Goal: Task Accomplishment & Management: Complete application form

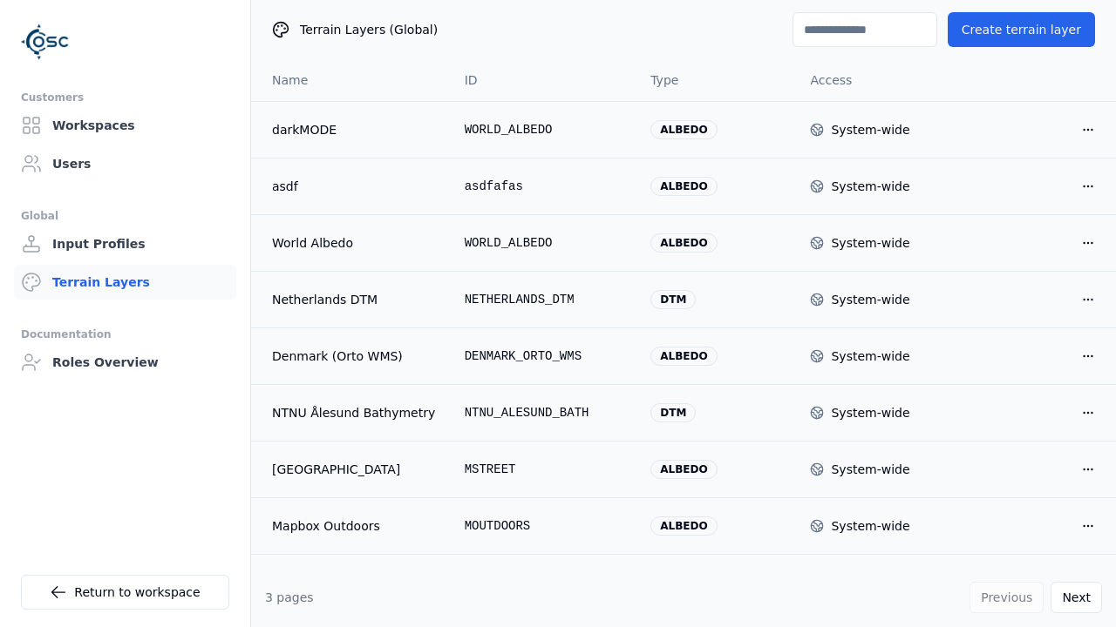
click at [1029, 30] on button "Create terrain layer" at bounding box center [1020, 29] width 147 height 35
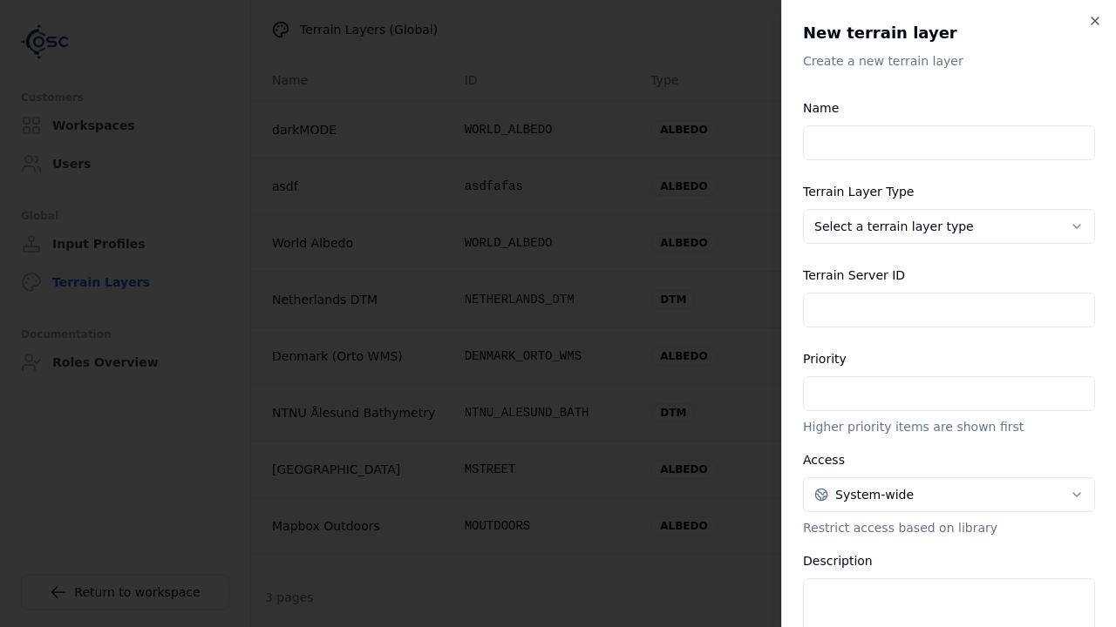
click at [948, 143] on input "Name" at bounding box center [949, 142] width 292 height 35
type input "**********"
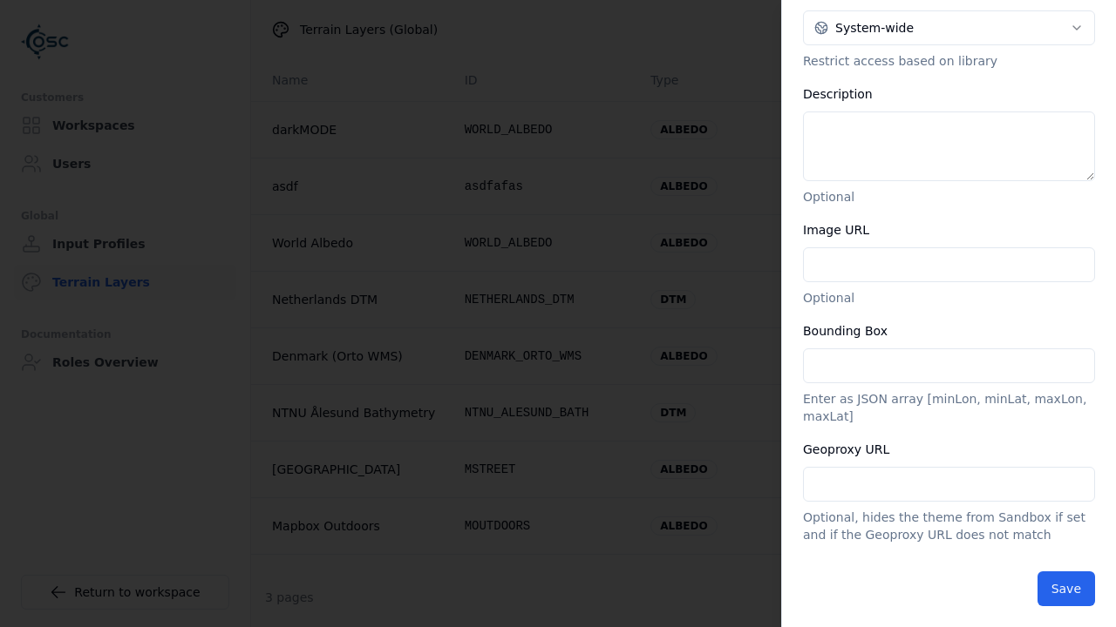
type input "**********"
